Goal: Find specific page/section: Find specific page/section

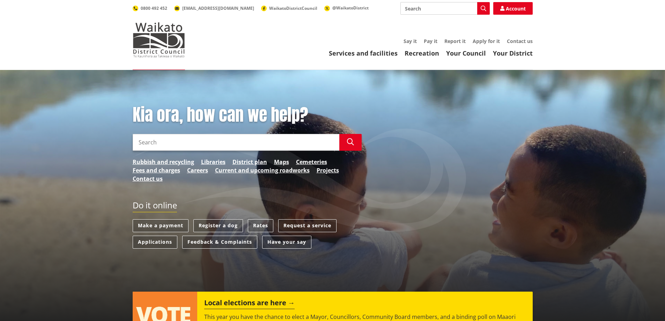
click at [151, 143] on input "Search" at bounding box center [236, 142] width 207 height 17
type input "[PERSON_NAME]"
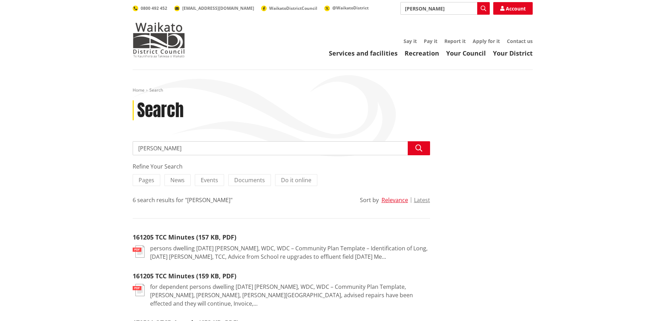
drag, startPoint x: 186, startPoint y: 145, endPoint x: 117, endPoint y: 152, distance: 69.5
click at [117, 152] on div "Home Search Search Search [PERSON_NAME] Search Refine Your Search Pages News Ev…" at bounding box center [332, 279] width 665 height 418
type input "[PERSON_NAME]"
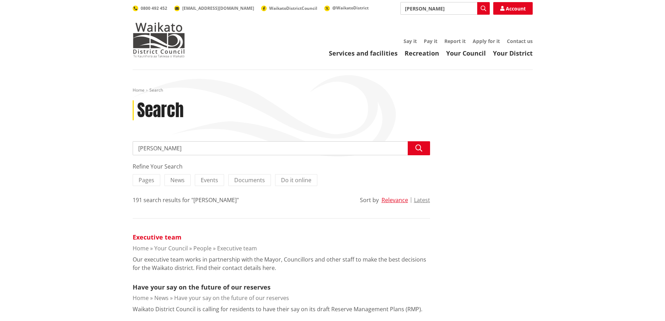
click at [142, 235] on link "Executive team" at bounding box center [157, 237] width 49 height 8
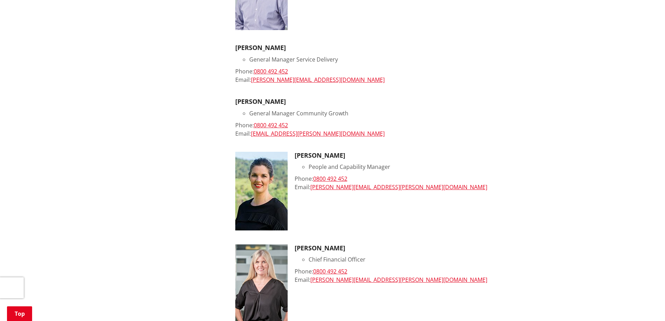
scroll to position [384, 0]
